Goal: Information Seeking & Learning: Learn about a topic

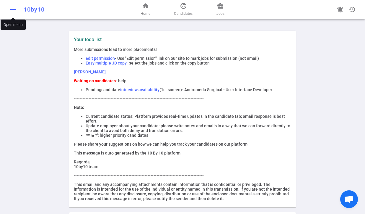
click at [10, 5] on div "menu" at bounding box center [13, 10] width 12 height 12
click at [16, 11] on span "menu" at bounding box center [12, 9] width 7 height 7
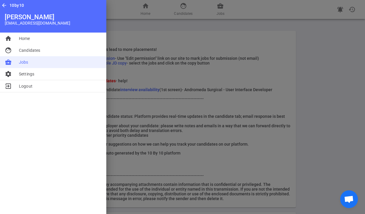
click at [24, 64] on span "Jobs" at bounding box center [23, 62] width 9 height 6
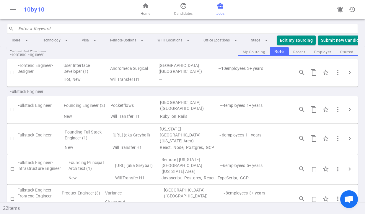
scroll to position [292, 0]
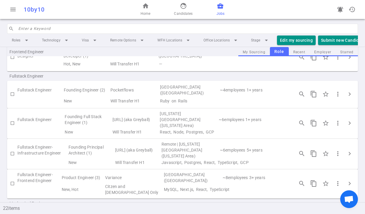
click at [29, 141] on td "Fullstack Engineer-Infrastructure Engineer" at bounding box center [42, 150] width 51 height 18
click at [346, 119] on span "chevron_right" at bounding box center [349, 122] width 7 height 7
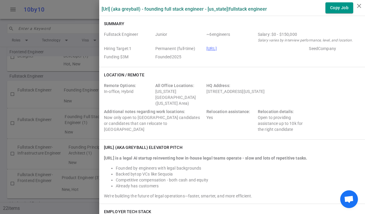
click at [59, 108] on div at bounding box center [182, 107] width 365 height 214
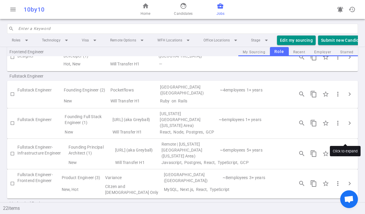
click at [346, 150] on span "chevron_right" at bounding box center [349, 153] width 7 height 7
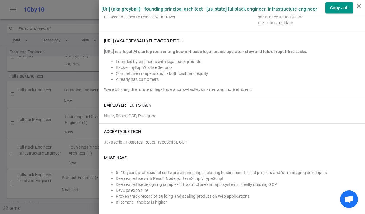
scroll to position [222, 0]
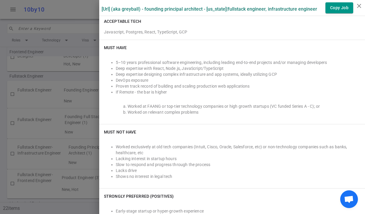
click at [261, 103] on li "Worked at FAANG or top-tier technology companies or high growth startups (VC fu…" at bounding box center [244, 106] width 233 height 6
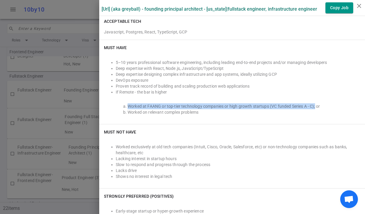
drag, startPoint x: 124, startPoint y: 105, endPoint x: 311, endPoint y: 105, distance: 187.2
click at [311, 105] on li "Worked at FAANG or top-tier technology companies or high growth startups (VC fu…" at bounding box center [244, 106] width 233 height 6
copy li "Worked at FAANG or top-tier technology companies or high growth startups (VC fu…"
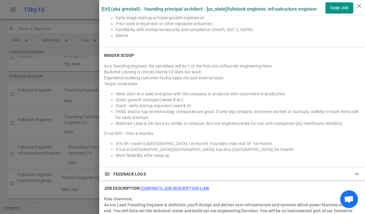
scroll to position [407, 0]
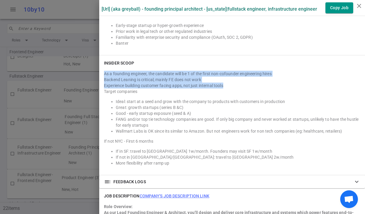
drag, startPoint x: 224, startPoint y: 86, endPoint x: 98, endPoint y: 70, distance: 127.0
click at [99, 70] on div "INSIDER SCOOP As a founding engineer, the candidate will be 1 of the first non-…" at bounding box center [232, 114] width 266 height 119
copy div "As a founding engineer, the candidate will be 1 of the first non-cofounder engi…"
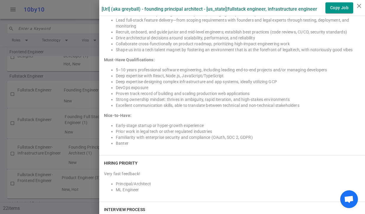
scroll to position [651, 0]
click at [149, 74] on li "Deep expertise with React, Node.js, JavaScript/TypeScript" at bounding box center [238, 75] width 245 height 6
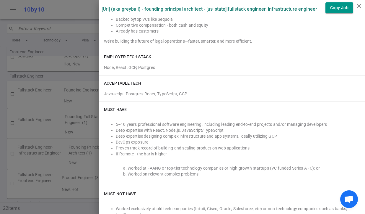
scroll to position [166, 0]
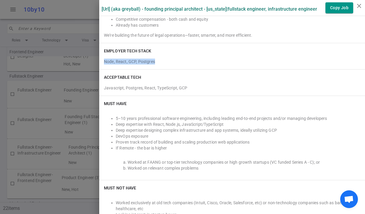
drag, startPoint x: 150, startPoint y: 60, endPoint x: 98, endPoint y: 58, distance: 51.7
click at [99, 58] on div "EMPLOYER TECH STACK Node, React, GCP, Postgres" at bounding box center [232, 56] width 266 height 26
copy span "Node, React, GCP, Postgres"
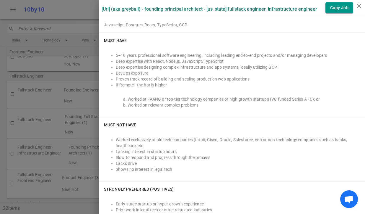
scroll to position [230, 0]
